Goal: Task Accomplishment & Management: Manage account settings

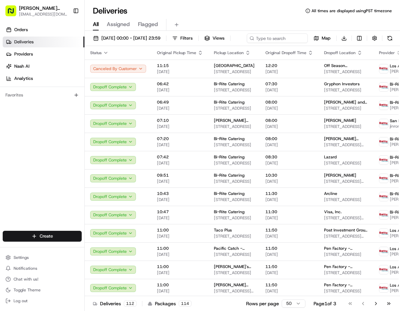
click at [247, 43] on input at bounding box center [277, 38] width 61 height 9
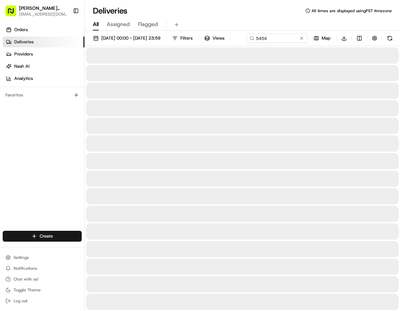
type input "5454"
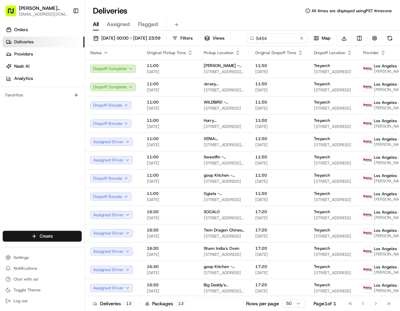
click at [50, 144] on div "Orders Deliveries Providers [PERSON_NAME] Analytics Favorites" at bounding box center [42, 128] width 84 height 213
click at [212, 148] on div "XENiA: Mediterranean Kitchen - [GEOGRAPHIC_DATA][STREET_ADDRESS][PERSON_NAME][G…" at bounding box center [224, 142] width 41 height 12
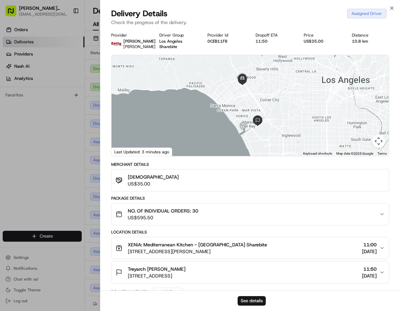
click at [289, 221] on div "NO. OF INDIVIDUAL ORDERS: 30 US$595.50" at bounding box center [248, 215] width 264 height 14
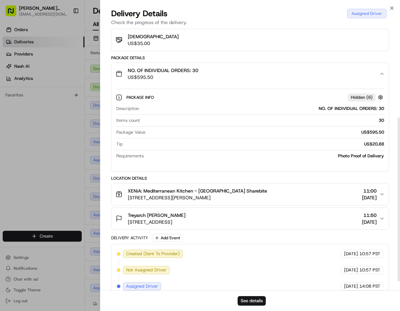
scroll to position [142, 0]
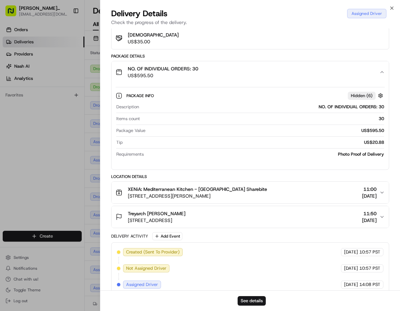
click at [280, 193] on div "XENiA: Mediterranean Kitchen - [GEOGRAPHIC_DATA] Sharebite [STREET_ADDRESS][PER…" at bounding box center [248, 193] width 264 height 14
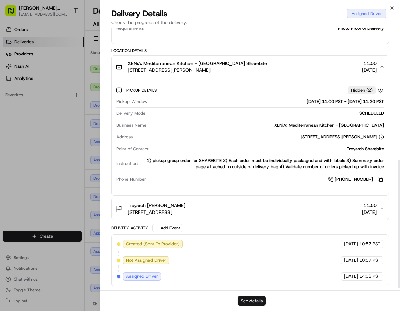
scroll to position [274, 0]
click at [274, 219] on button "Treyarch [PERSON_NAME] [STREET_ADDRESS] 11:50 [DATE]" at bounding box center [249, 209] width 277 height 22
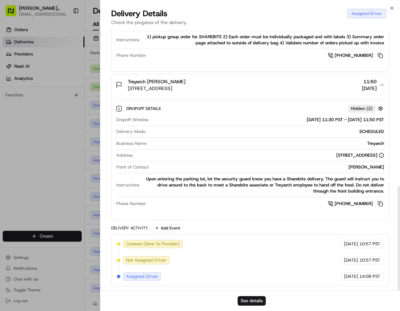
scroll to position [398, 0]
click at [46, 173] on div at bounding box center [200, 155] width 400 height 311
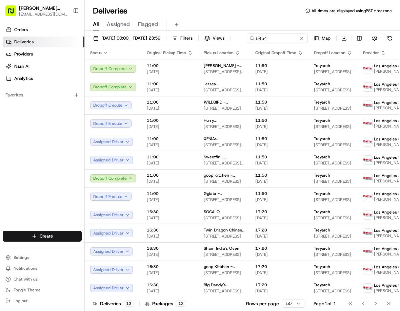
click at [225, 166] on div "Sweetfin - [GEOGRAPHIC_DATA] [STREET_ADDRESS][PERSON_NAME]" at bounding box center [224, 161] width 41 height 12
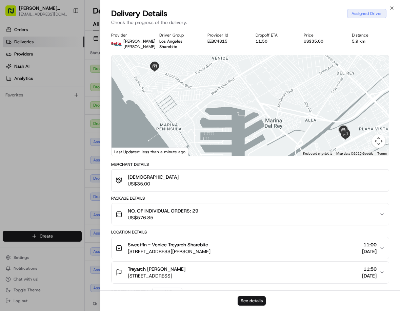
click at [336, 252] on div "Sweetfin - Venice Treyarch Sharebite [STREET_ADDRESS][PERSON_NAME] 11:00 [DATE]" at bounding box center [248, 249] width 264 height 14
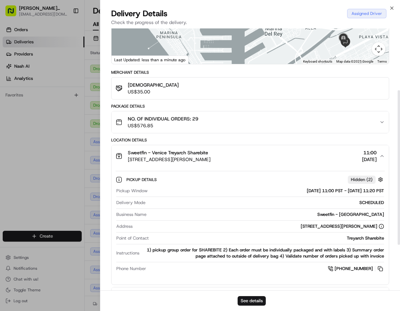
scroll to position [114, 0]
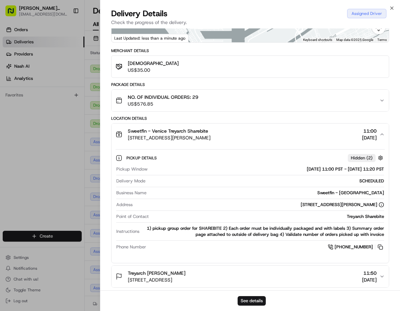
click at [52, 156] on div at bounding box center [200, 155] width 400 height 311
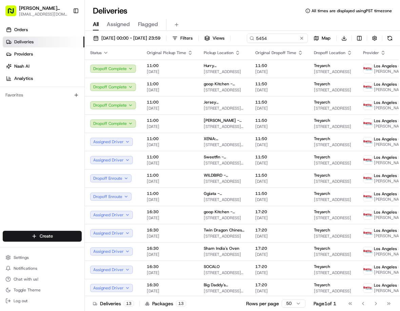
click at [398, 11] on div "Deliveries All times are displayed using PST timezone" at bounding box center [242, 10] width 315 height 11
click at [393, 11] on div "Deliveries All times are displayed using PST timezone" at bounding box center [242, 10] width 315 height 11
click at [182, 148] on span "[DATE]" at bounding box center [170, 144] width 46 height 5
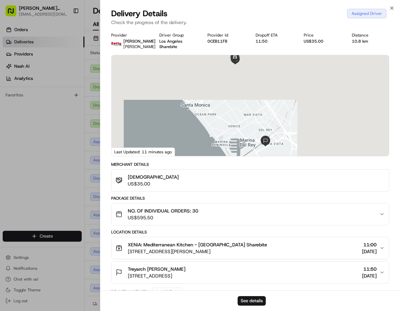
click at [58, 207] on div at bounding box center [200, 155] width 400 height 311
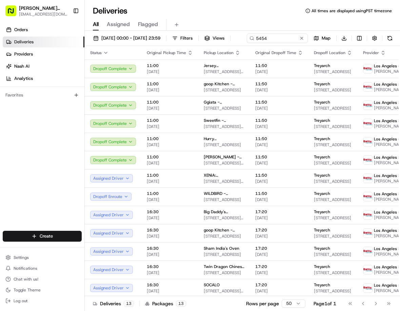
click at [23, 300] on span "Log out" at bounding box center [21, 301] width 14 height 5
